Goal: Transaction & Acquisition: Book appointment/travel/reservation

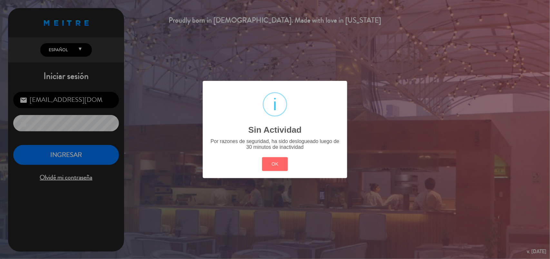
click at [273, 168] on button "OK" at bounding box center [275, 164] width 26 height 14
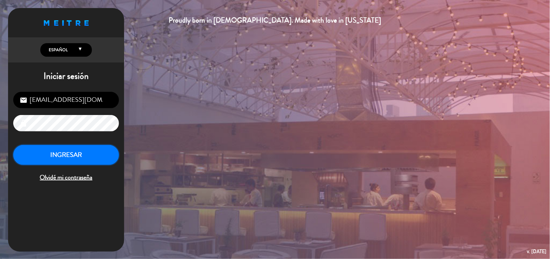
click at [86, 155] on button "INGRESAR" at bounding box center [66, 155] width 106 height 20
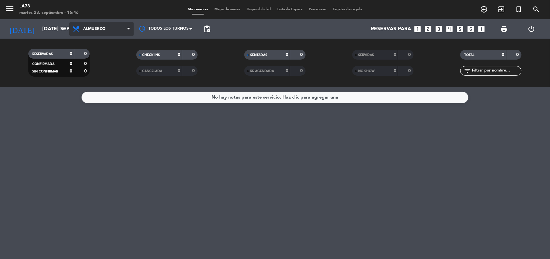
click at [102, 27] on span "Almuerzo" at bounding box center [94, 29] width 22 height 5
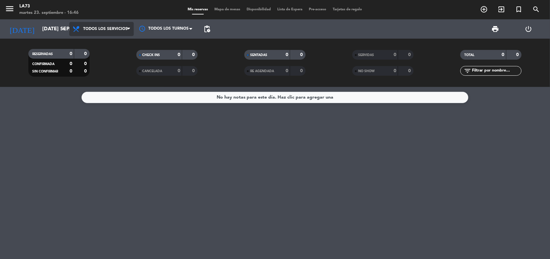
click at [113, 44] on div "menu LA73 martes 23. septiembre - 16:46 Mis reservas Mapa de mesas Disponibilid…" at bounding box center [275, 43] width 550 height 87
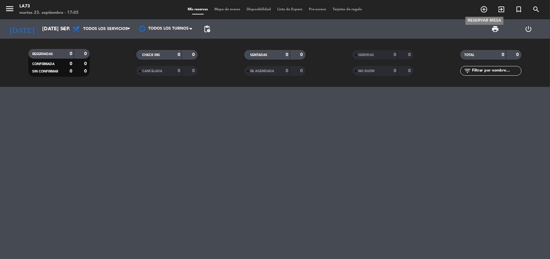
click at [484, 12] on icon "add_circle_outline" at bounding box center [484, 9] width 8 height 8
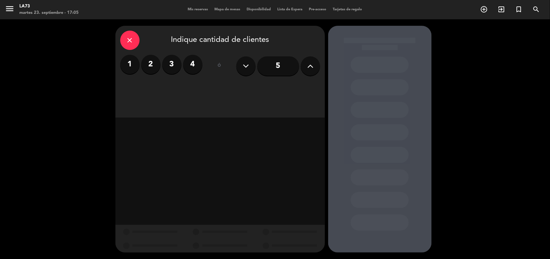
click at [279, 67] on input "5" at bounding box center [278, 65] width 42 height 19
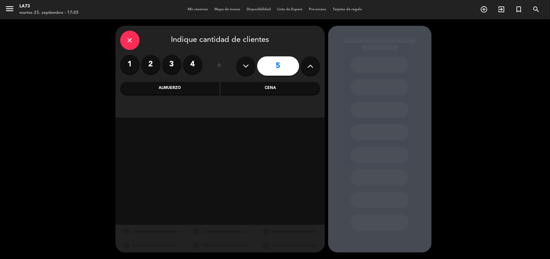
click at [273, 87] on div "Cena" at bounding box center [270, 88] width 99 height 13
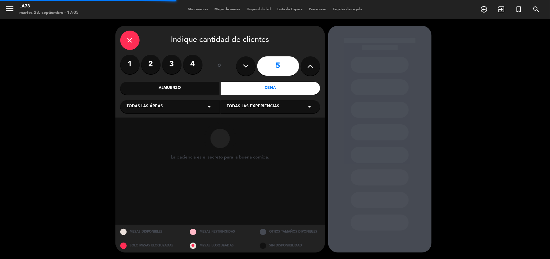
click at [183, 105] on div "Todas las áreas arrow_drop_down" at bounding box center [170, 106] width 100 height 13
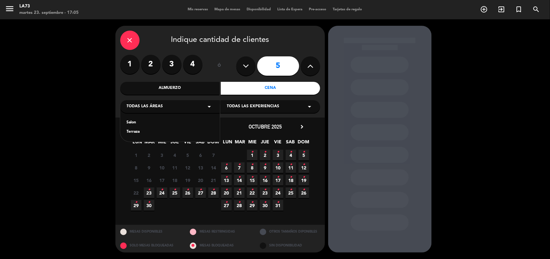
click at [130, 130] on div "Terraza" at bounding box center [170, 132] width 87 height 6
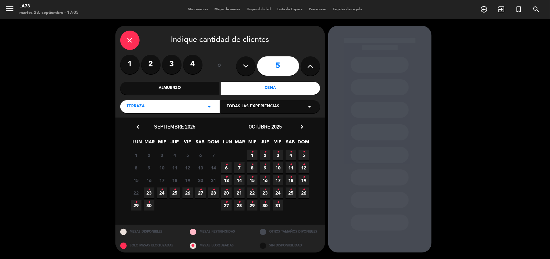
click at [158, 191] on span "24 •" at bounding box center [162, 193] width 11 height 11
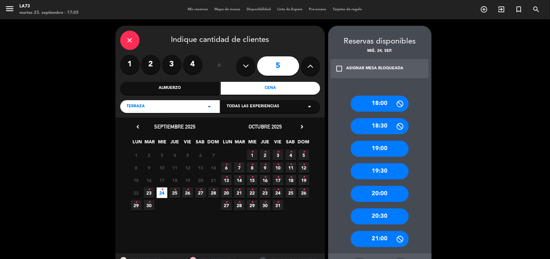
click at [380, 193] on div "20:00" at bounding box center [380, 194] width 58 height 16
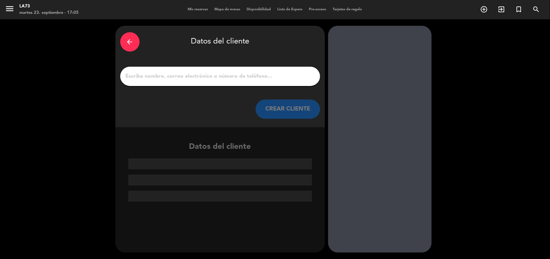
click at [242, 74] on input "1" at bounding box center [220, 76] width 190 height 9
click at [177, 72] on input "1" at bounding box center [220, 76] width 190 height 9
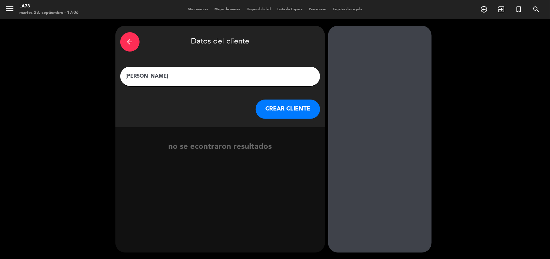
type input "[PERSON_NAME]"
click at [284, 103] on button "CREAR CLIENTE" at bounding box center [287, 109] width 64 height 19
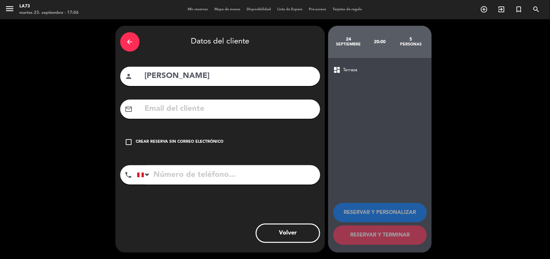
click at [250, 176] on input "tel" at bounding box center [228, 174] width 183 height 19
type input "998136688"
click at [124, 141] on div "check_box_outline_blank Crear reserva sin correo electrónico" at bounding box center [220, 141] width 200 height 19
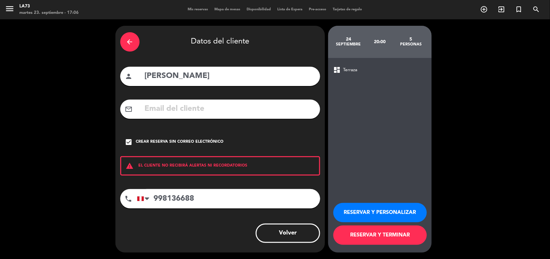
click at [384, 215] on button "RESERVAR Y PERSONALIZAR" at bounding box center [379, 212] width 93 height 19
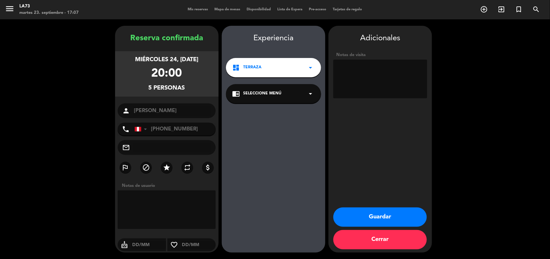
click at [385, 217] on button "Guardar" at bounding box center [379, 216] width 93 height 19
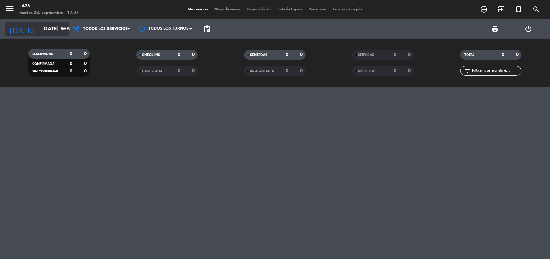
click at [63, 30] on icon "arrow_drop_down" at bounding box center [64, 29] width 8 height 8
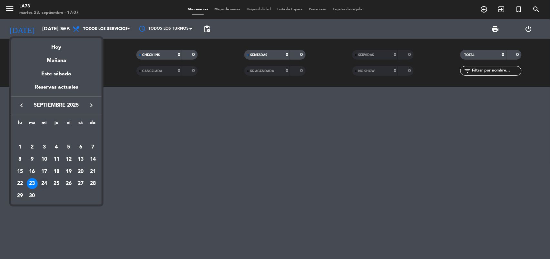
click at [42, 182] on div "24" at bounding box center [44, 183] width 11 height 11
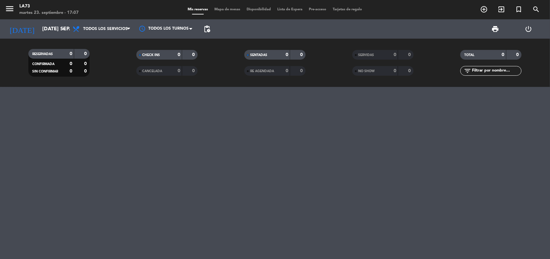
type input "mié. [DATE]"
